Goal: Information Seeking & Learning: Learn about a topic

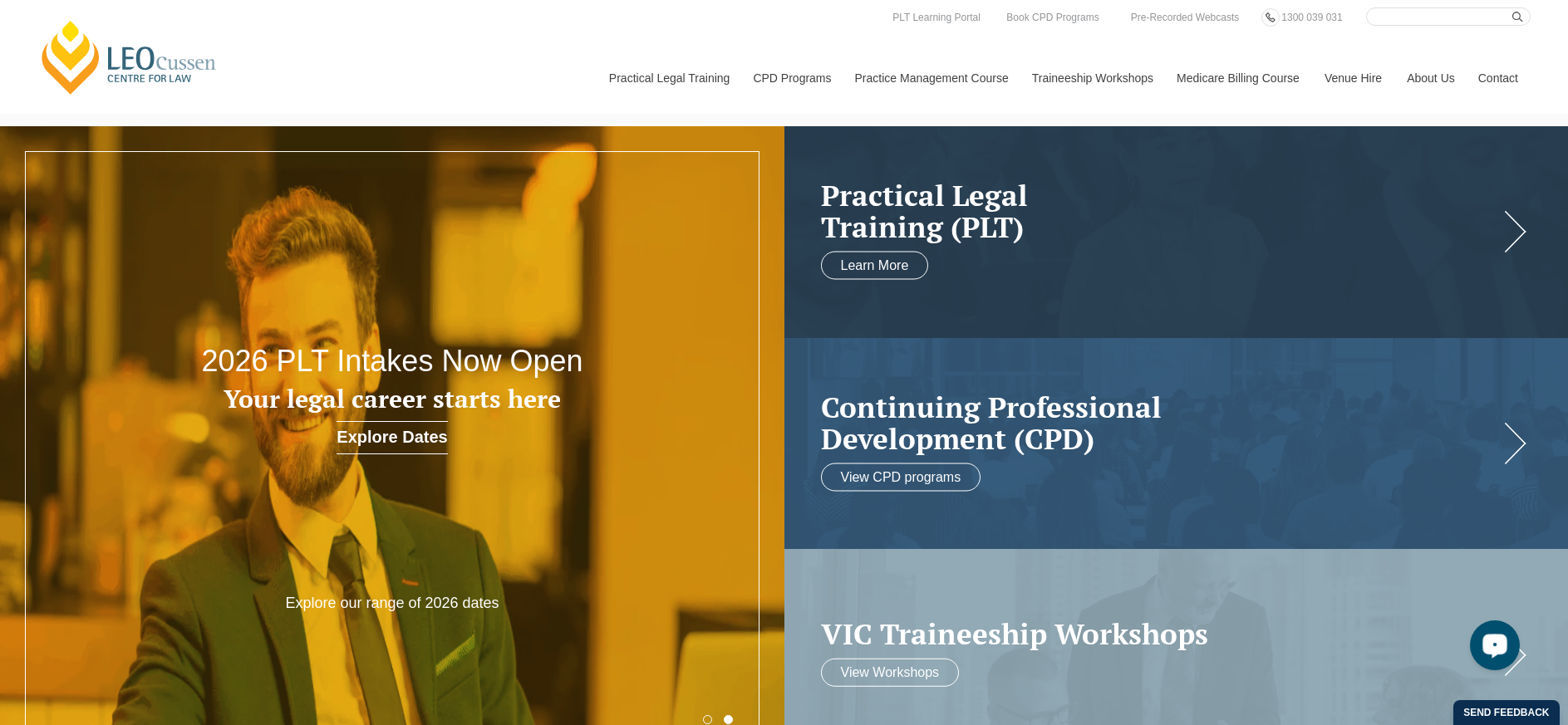
click at [1499, 647] on icon "Open LiveChat chat widget" at bounding box center [1495, 644] width 16 height 10
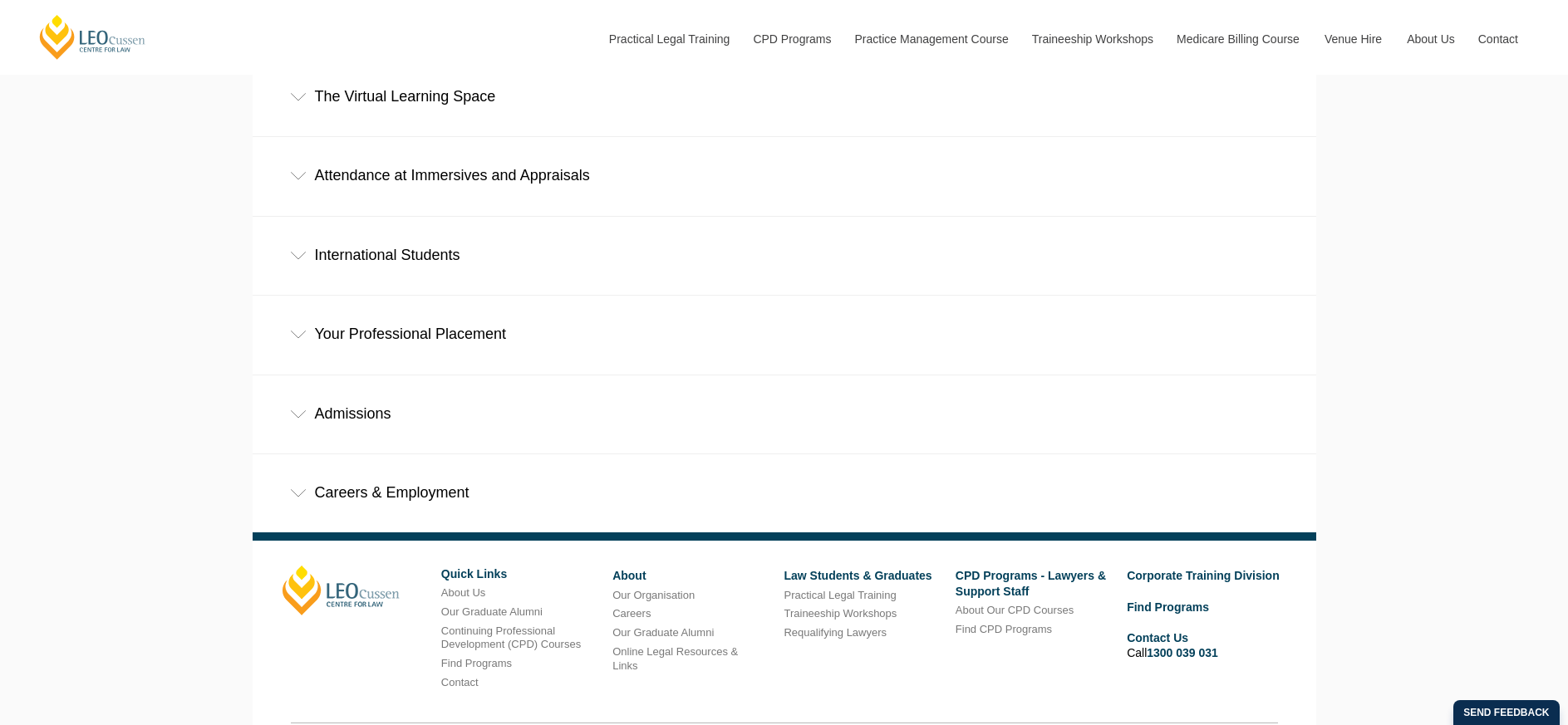
scroll to position [1051, 0]
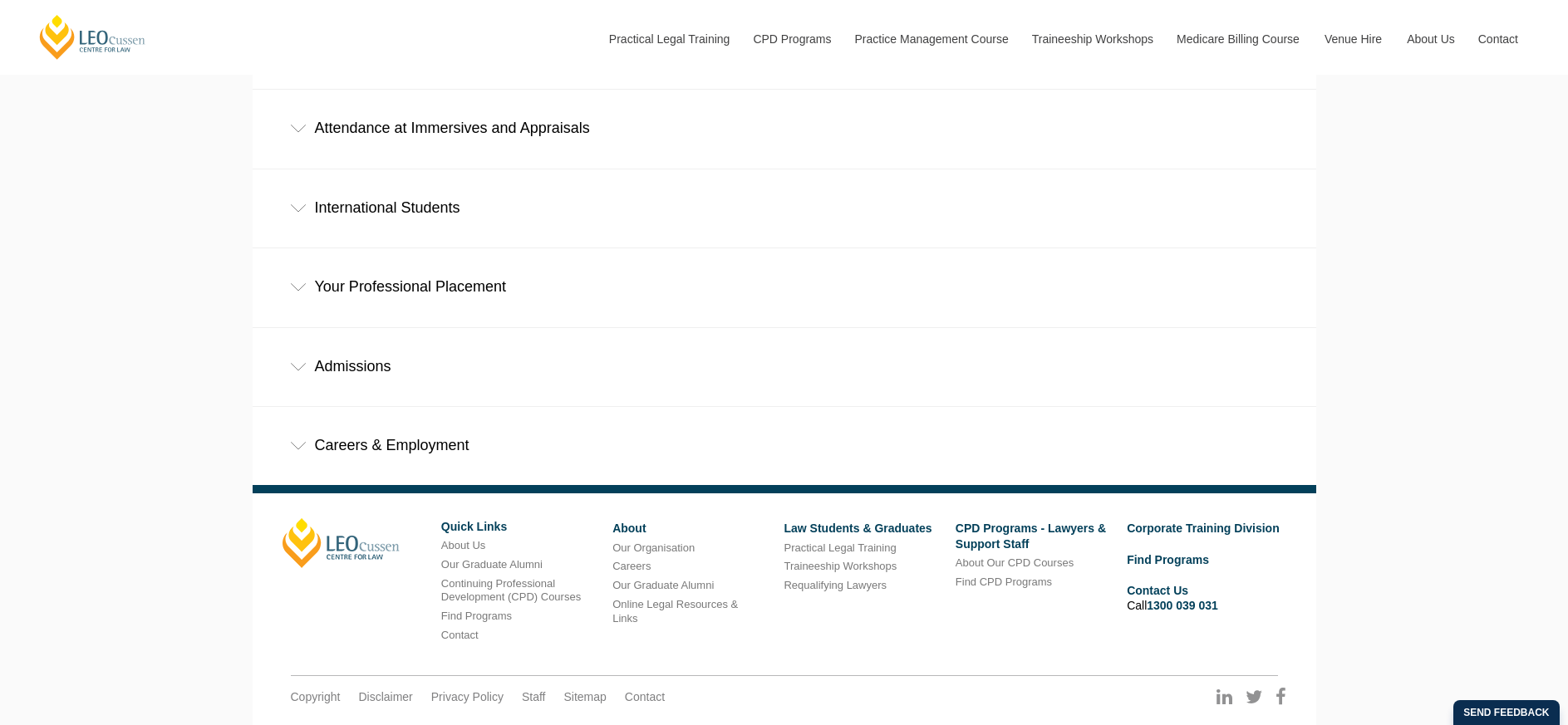
click at [388, 407] on div "Careers & Employment" at bounding box center [784, 445] width 1063 height 77
